Goal: Task Accomplishment & Management: Manage account settings

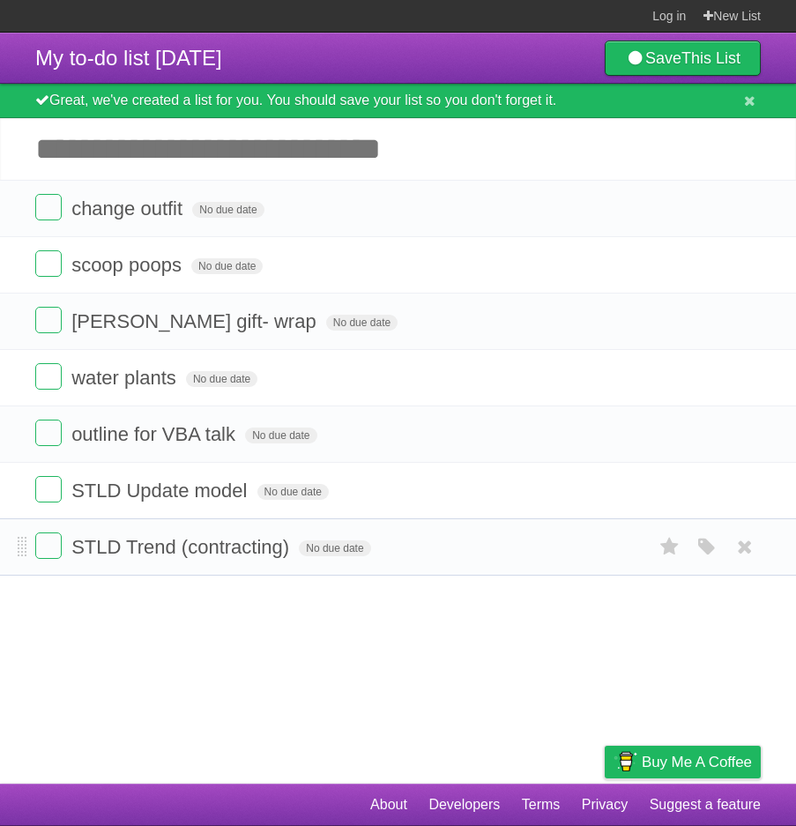
click at [16, 551] on li "STLD Trend (contracting) No due date White Red Blue Green Purple Orange" at bounding box center [398, 546] width 796 height 57
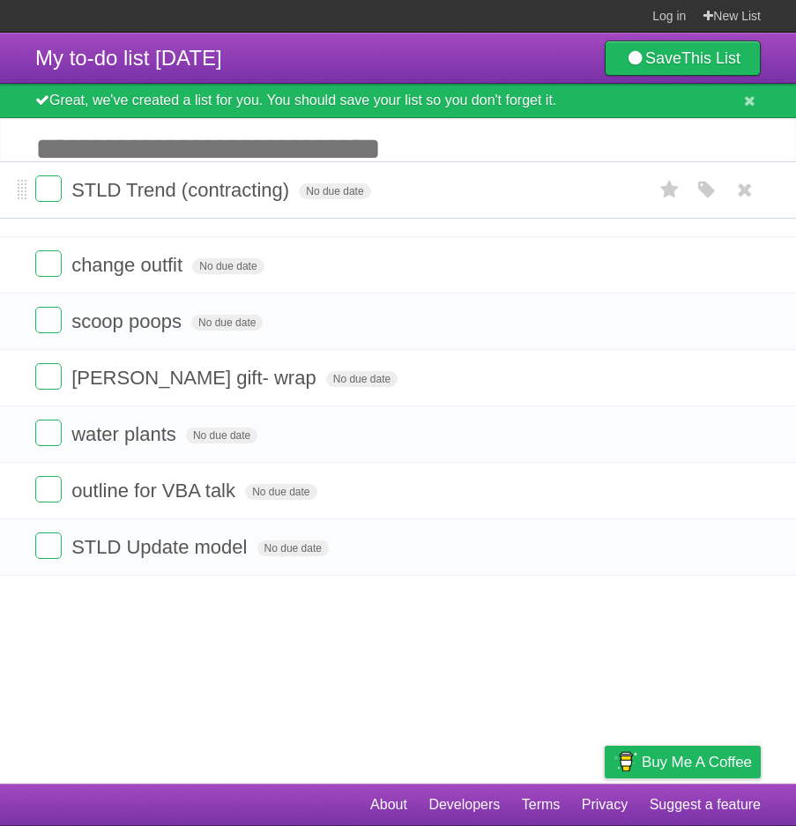
drag, startPoint x: 26, startPoint y: 551, endPoint x: 30, endPoint y: 192, distance: 358.6
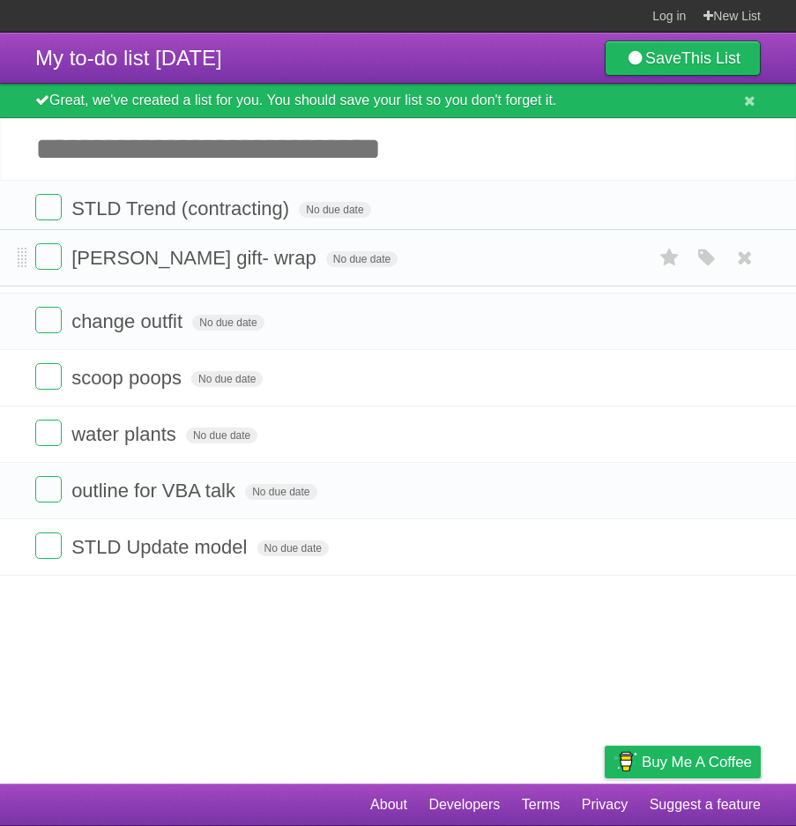
drag, startPoint x: 25, startPoint y: 381, endPoint x: 30, endPoint y: 259, distance: 121.7
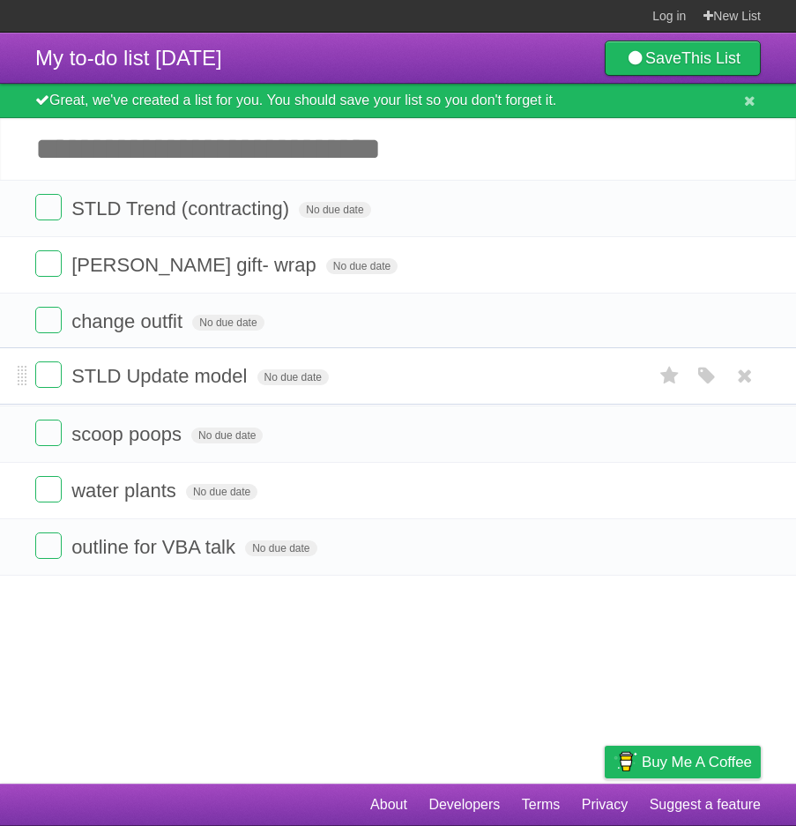
drag, startPoint x: 23, startPoint y: 544, endPoint x: 6, endPoint y: 372, distance: 173.5
click at [152, 166] on input "Add another task" at bounding box center [398, 149] width 796 height 62
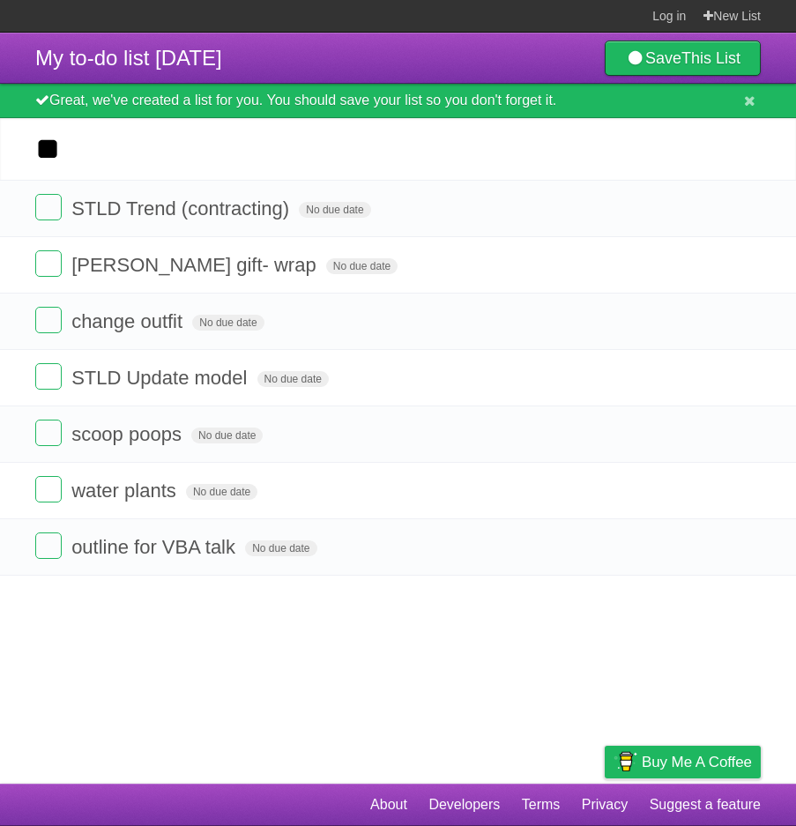
type input "*"
type input "**********"
click input "*********" at bounding box center [0, 0] width 0 height 0
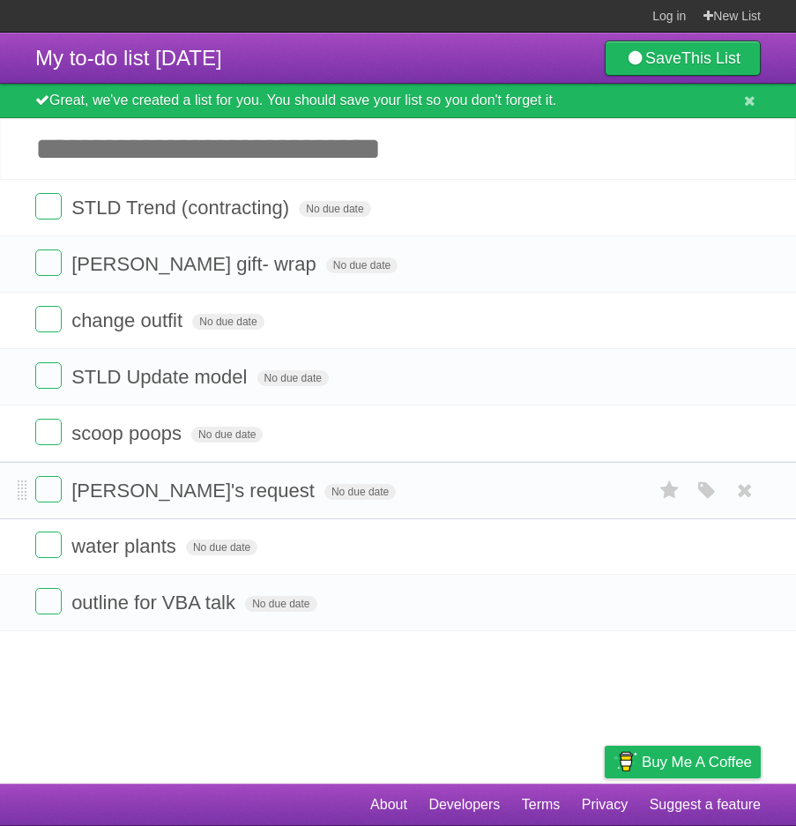
drag, startPoint x: 19, startPoint y: 208, endPoint x: 28, endPoint y: 488, distance: 280.3
click at [51, 206] on label at bounding box center [48, 207] width 26 height 26
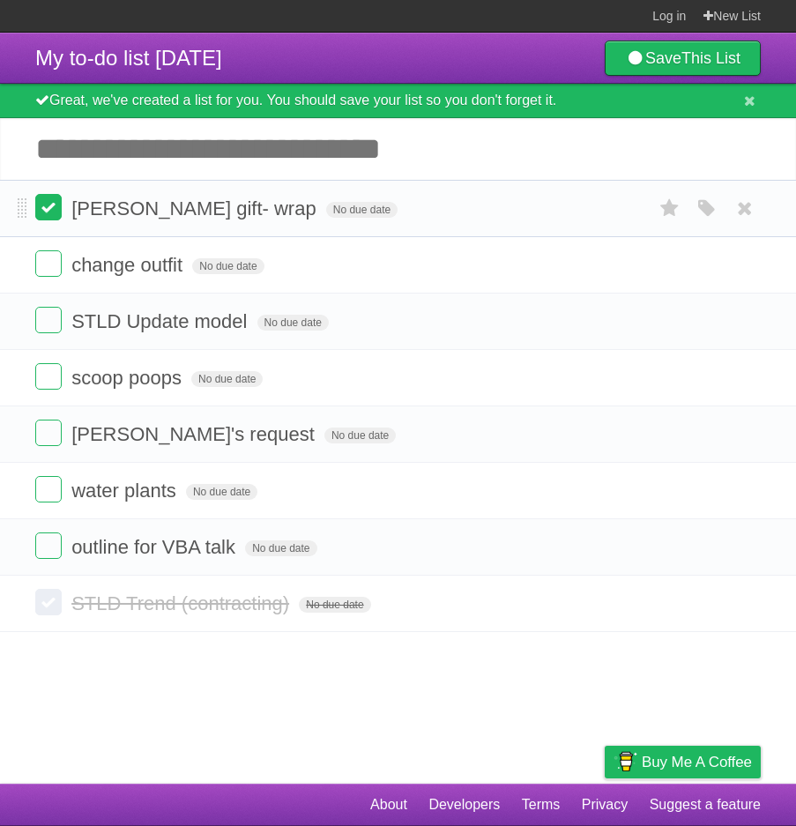
click at [46, 210] on label at bounding box center [48, 207] width 26 height 26
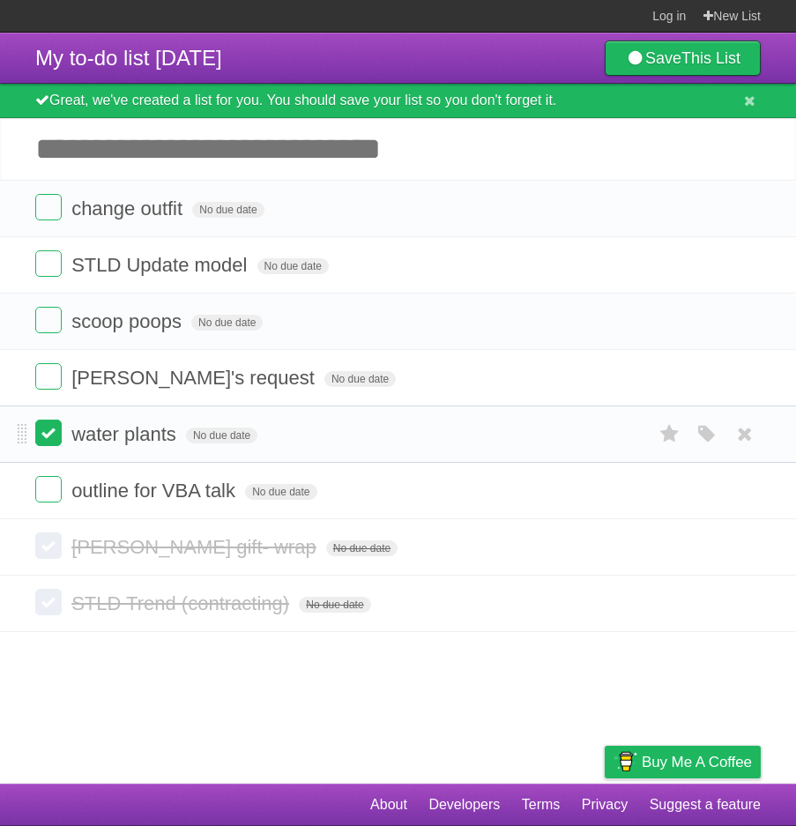
click at [44, 436] on label at bounding box center [48, 432] width 26 height 26
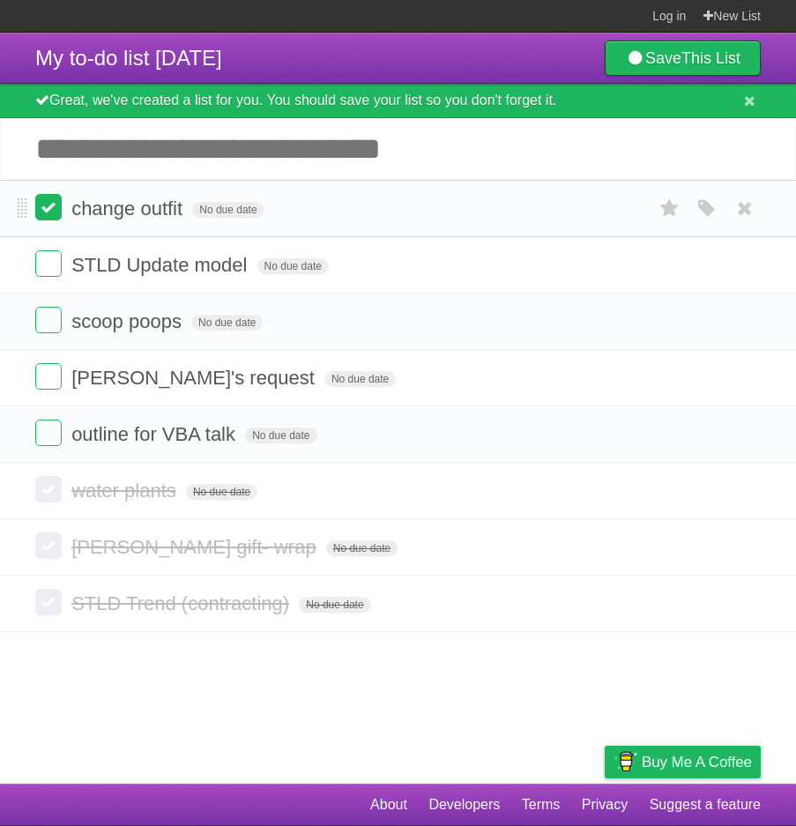
click at [51, 204] on label at bounding box center [48, 207] width 26 height 26
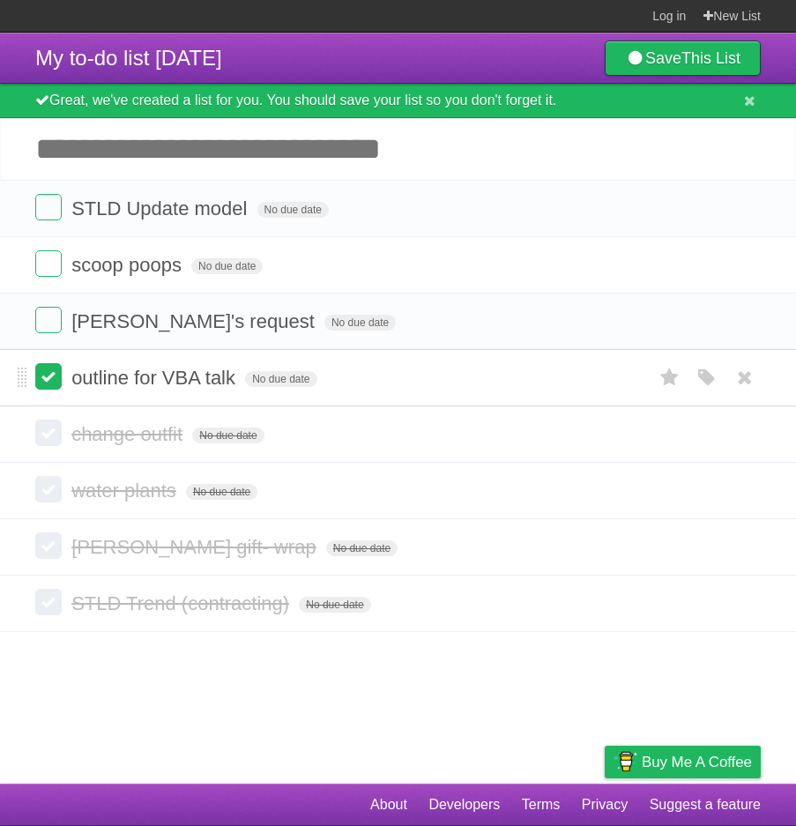
click at [56, 376] on label at bounding box center [48, 376] width 26 height 26
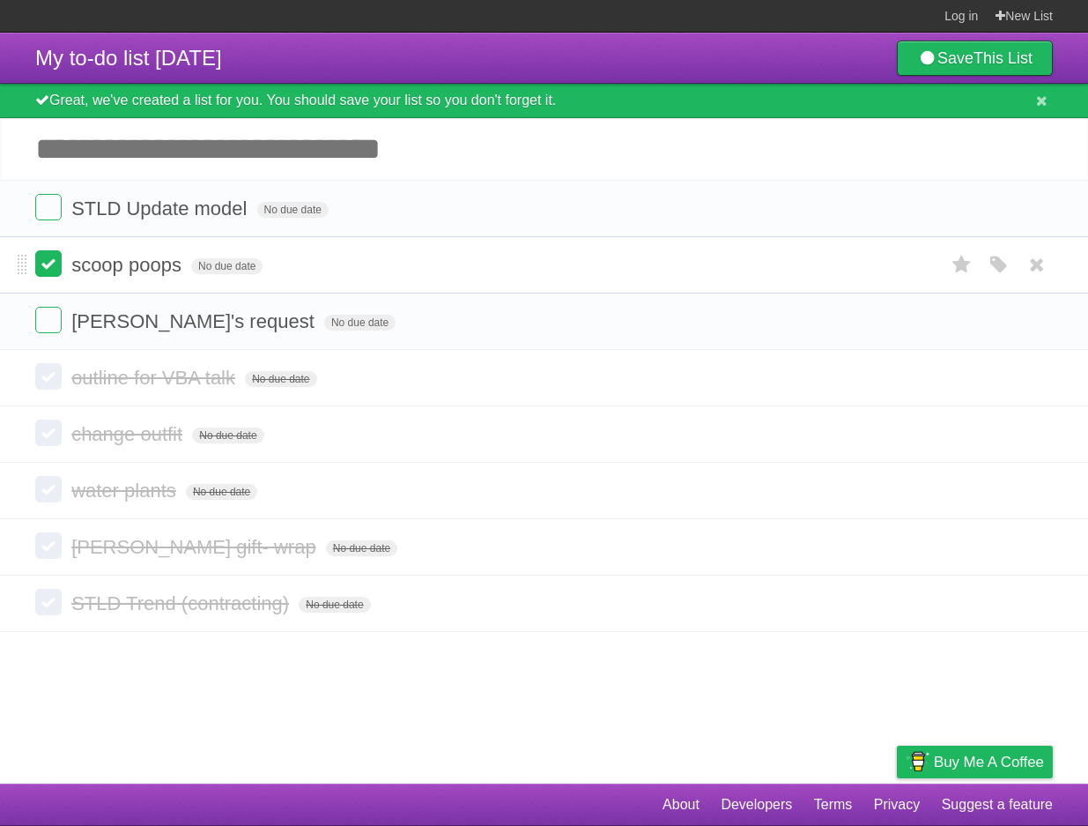
click at [45, 270] on label at bounding box center [48, 263] width 26 height 26
